Goal: Task Accomplishment & Management: Manage account settings

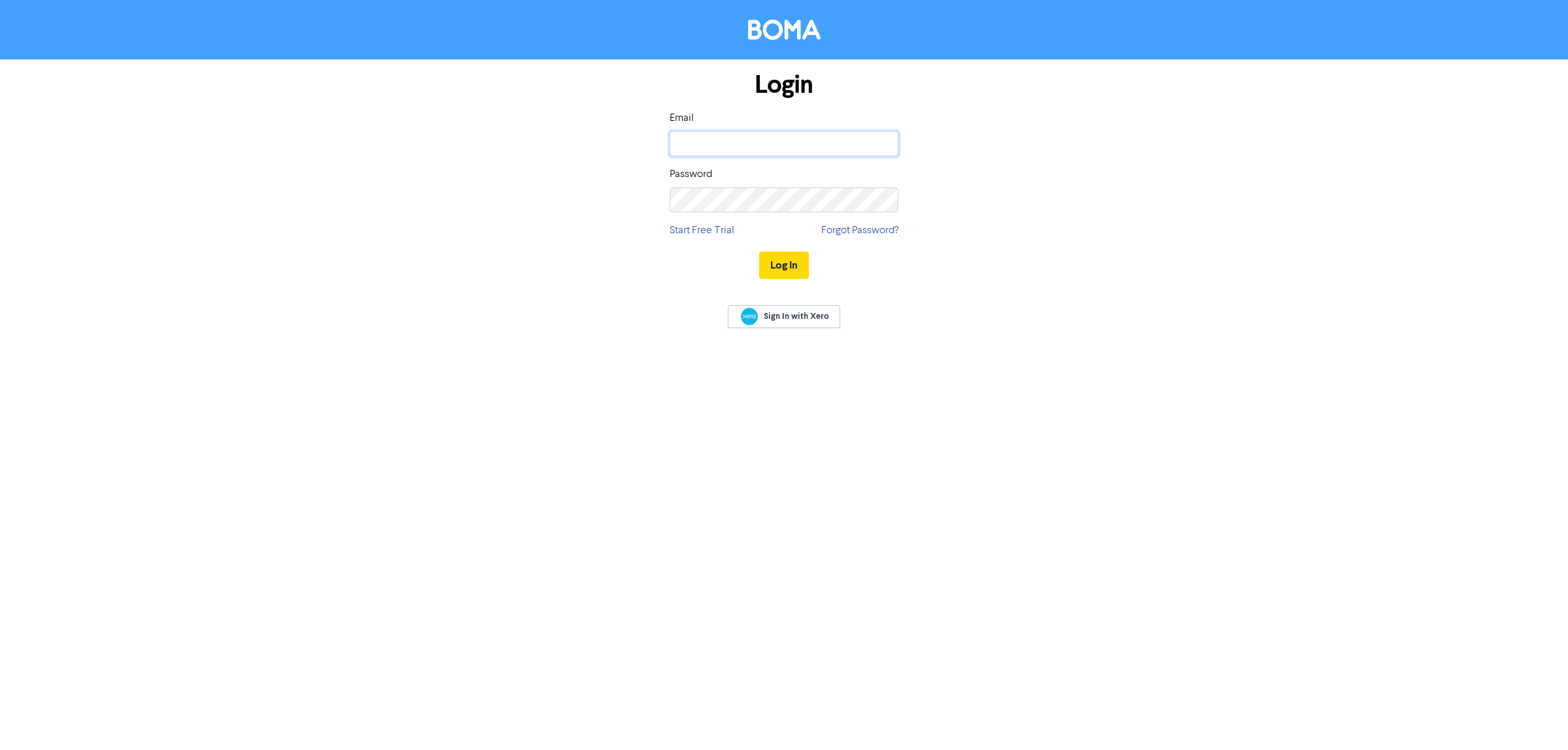
click at [702, 139] on input "email" at bounding box center [784, 144] width 229 height 25
type input "[EMAIL_ADDRESS][DOMAIN_NAME]"
click at [779, 265] on button "Log In" at bounding box center [784, 265] width 50 height 27
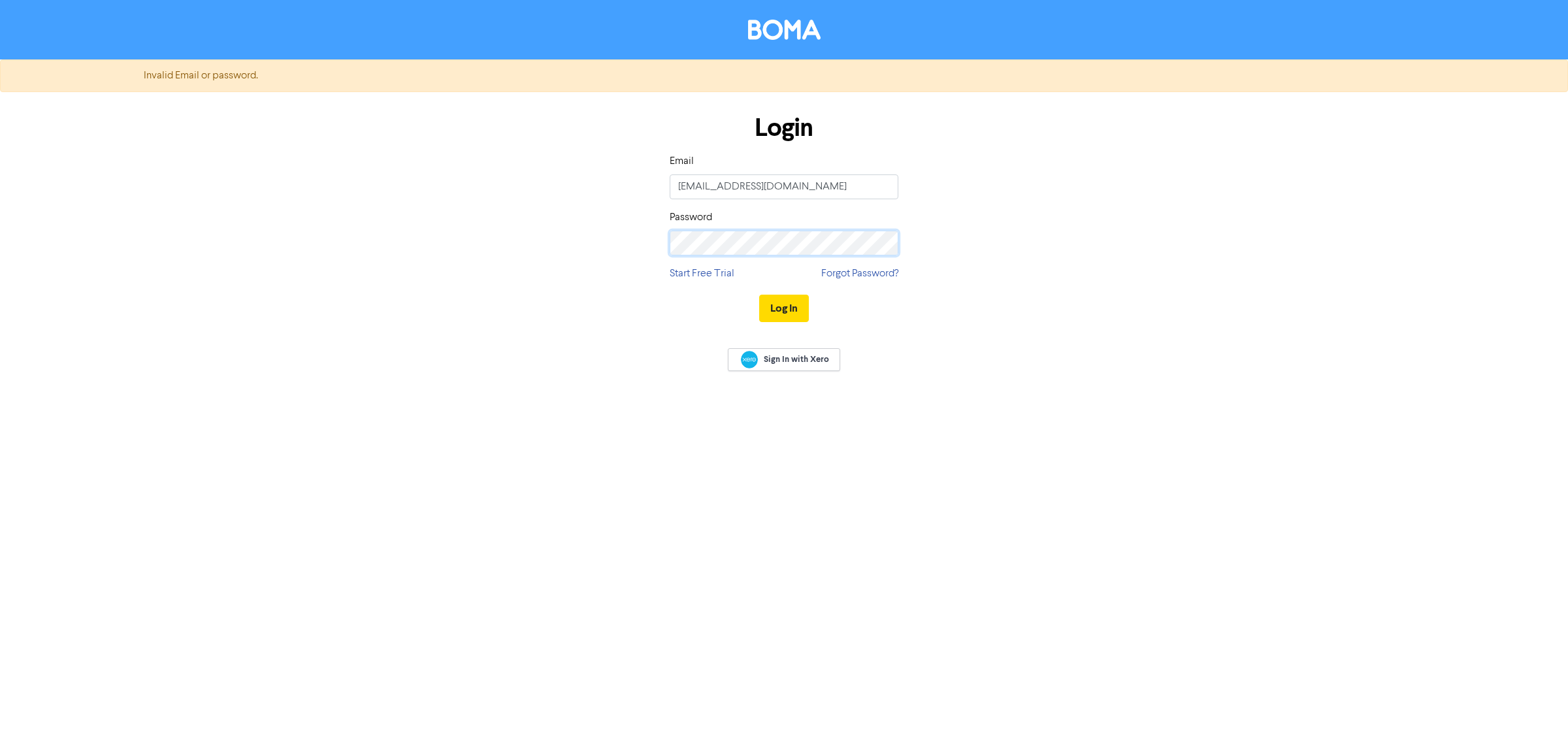
click at [759, 295] on button "Log In" at bounding box center [784, 308] width 50 height 27
click at [771, 237] on div "Password" at bounding box center [784, 233] width 229 height 46
drag, startPoint x: 792, startPoint y: 224, endPoint x: 507, endPoint y: 237, distance: 285.3
click at [507, 237] on div "Login Email [EMAIL_ADDRESS][DOMAIN_NAME] Password Start Free Trial Forgot Passw…" at bounding box center [784, 219] width 745 height 233
click at [778, 304] on button "Log In" at bounding box center [784, 308] width 50 height 27
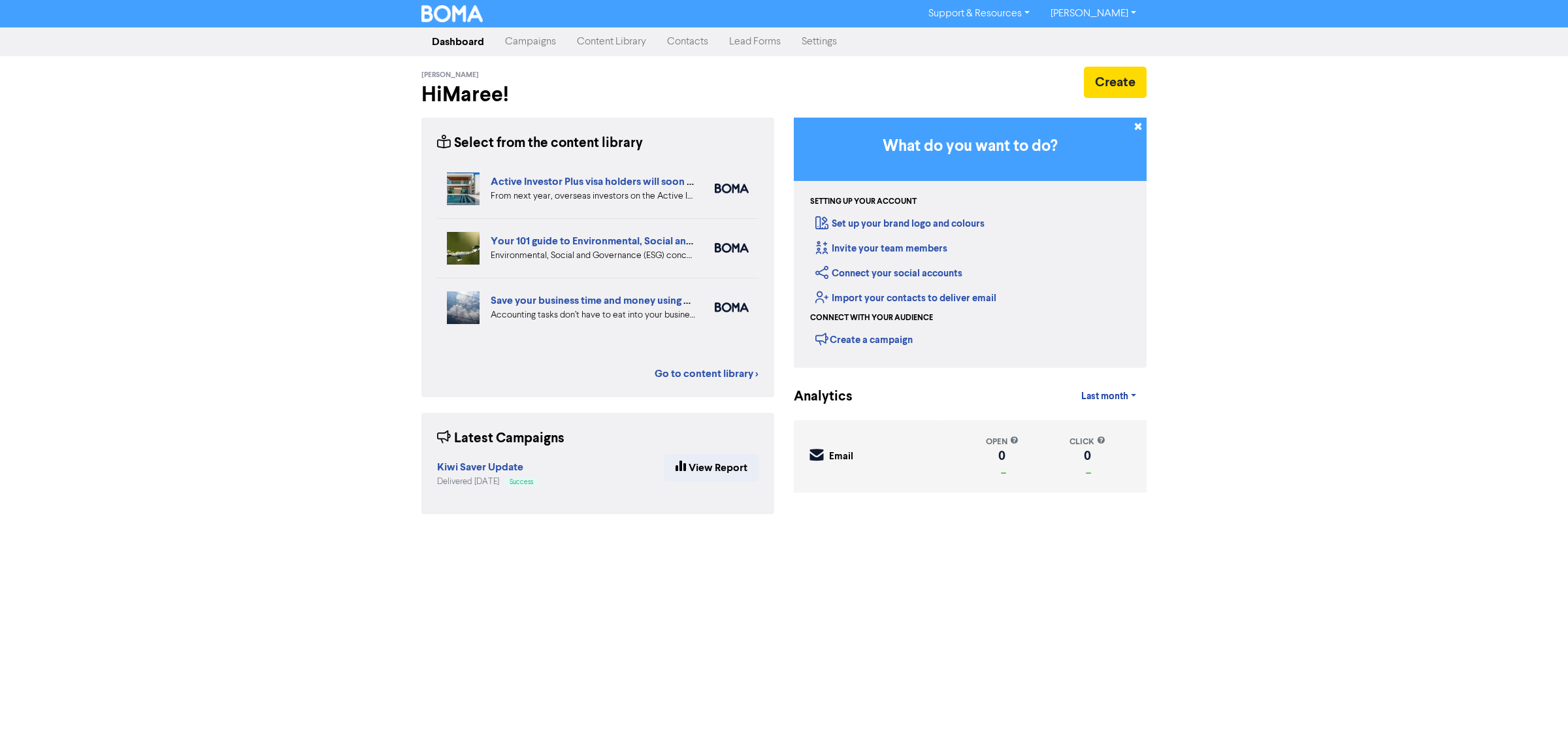
click at [824, 46] on link "Settings" at bounding box center [820, 41] width 56 height 26
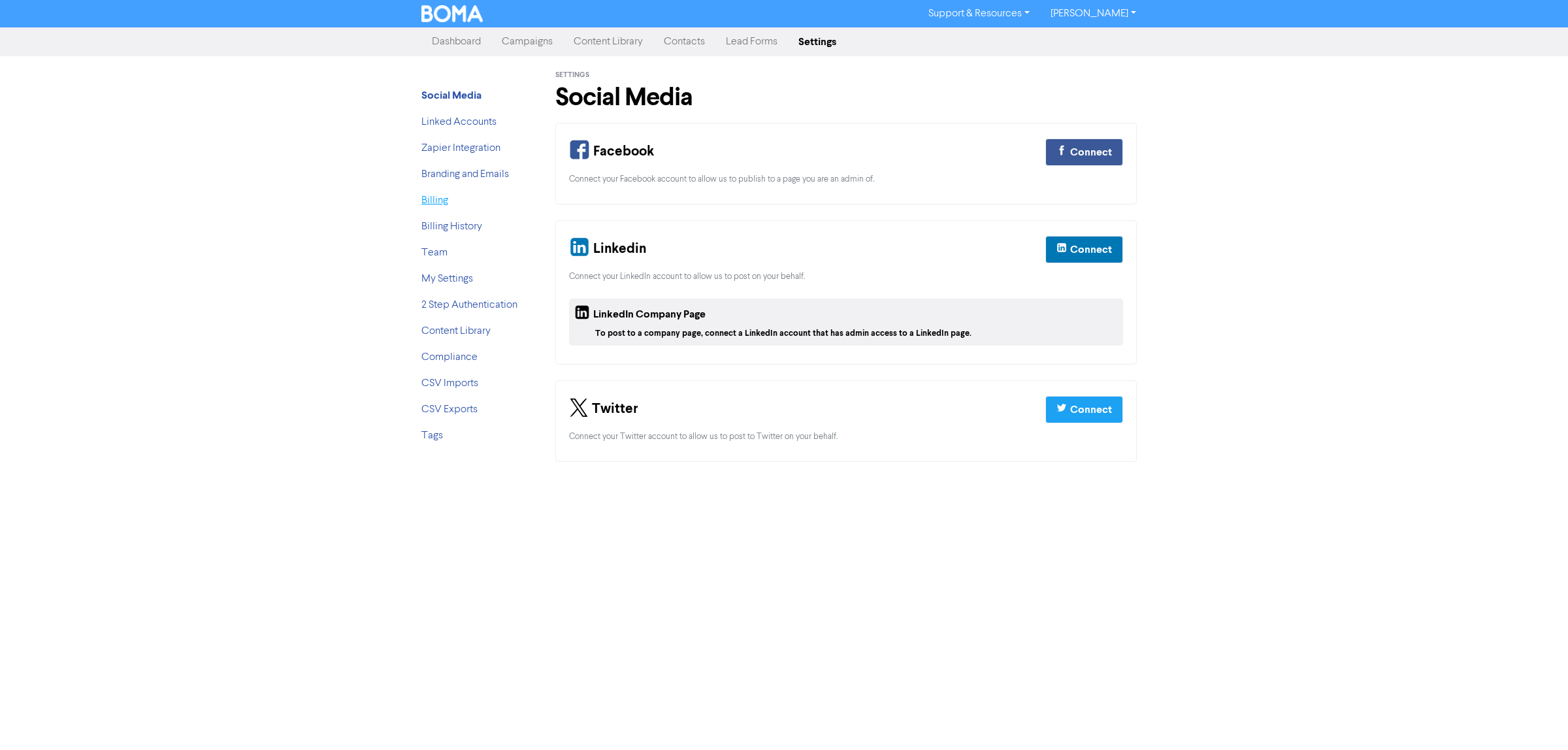
click at [436, 198] on link "Billing" at bounding box center [435, 200] width 27 height 10
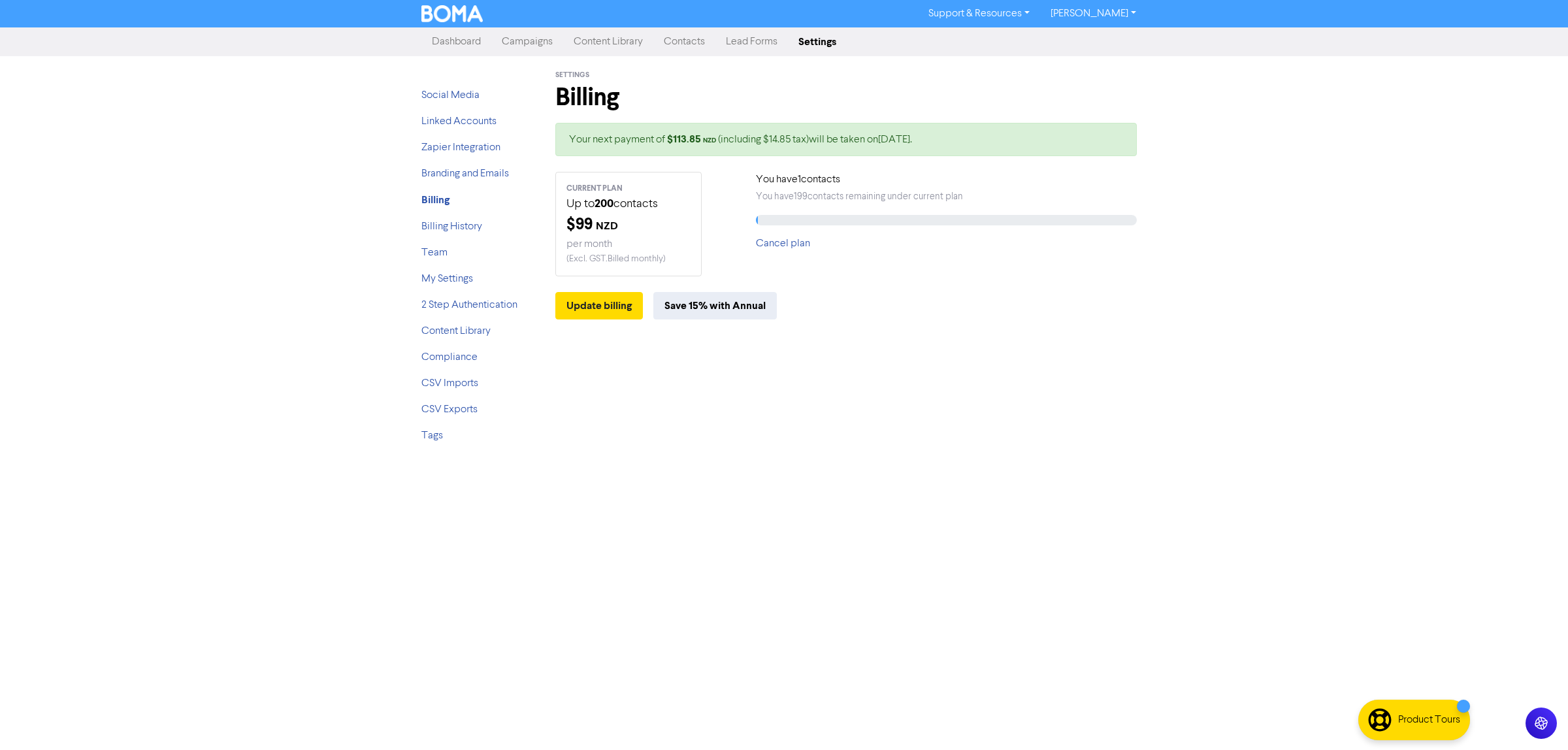
click at [443, 233] on li "Billing History" at bounding box center [474, 226] width 105 height 16
click at [457, 223] on link "Billing History" at bounding box center [452, 226] width 61 height 10
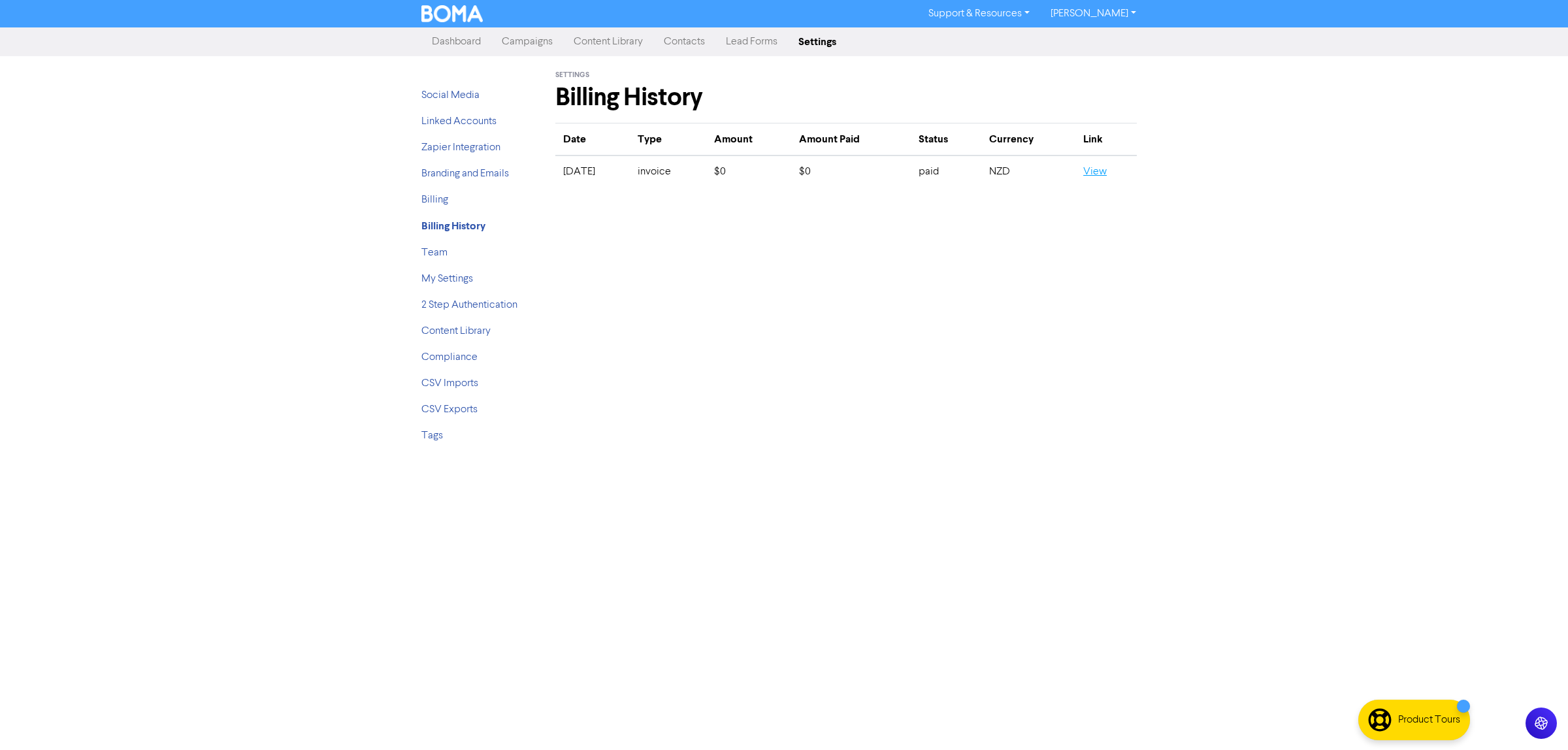
click at [1107, 173] on link "View" at bounding box center [1095, 171] width 23 height 10
